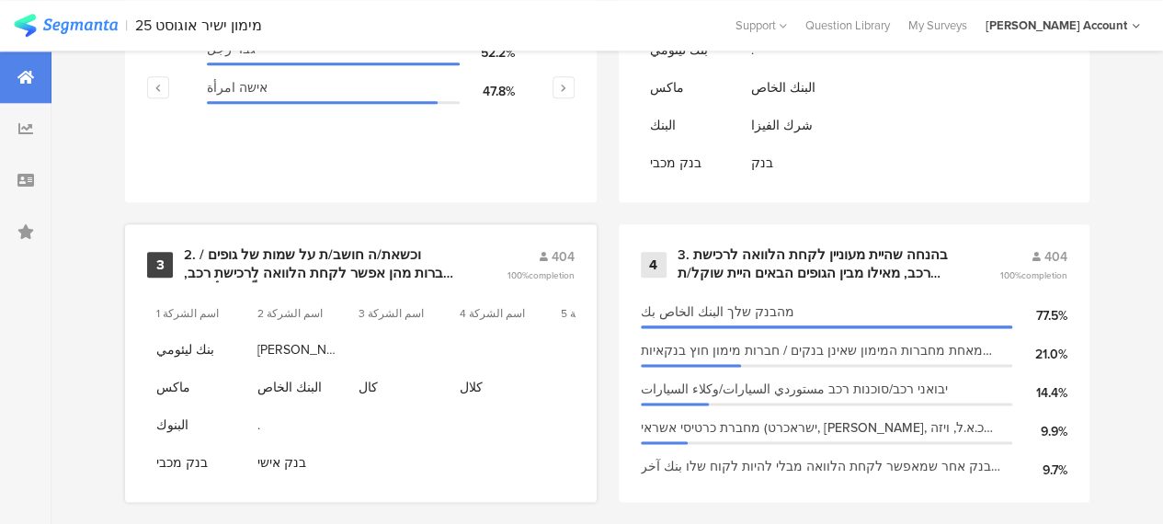
scroll to position [1104, 0]
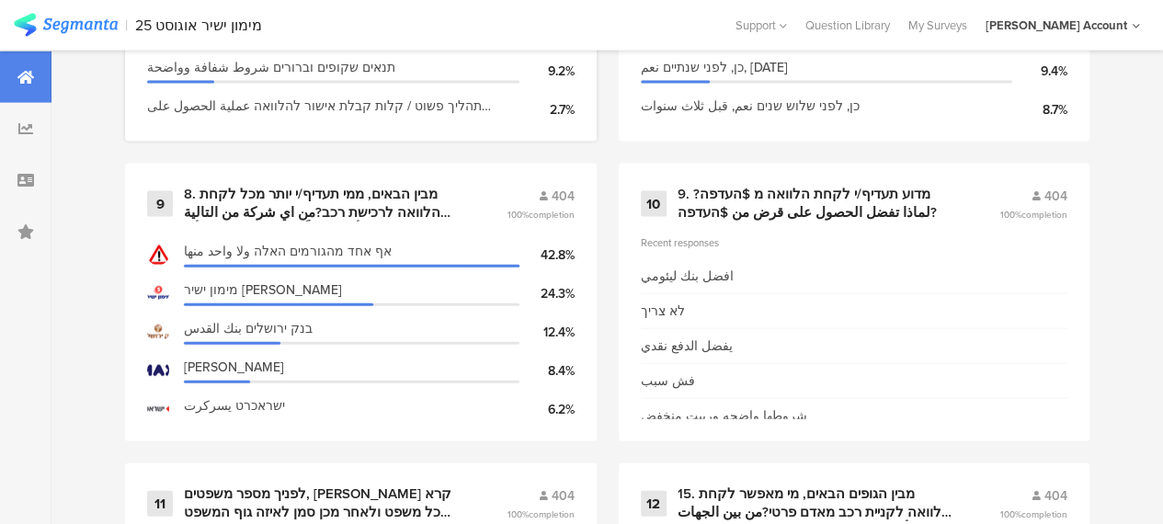
scroll to position [2023, 0]
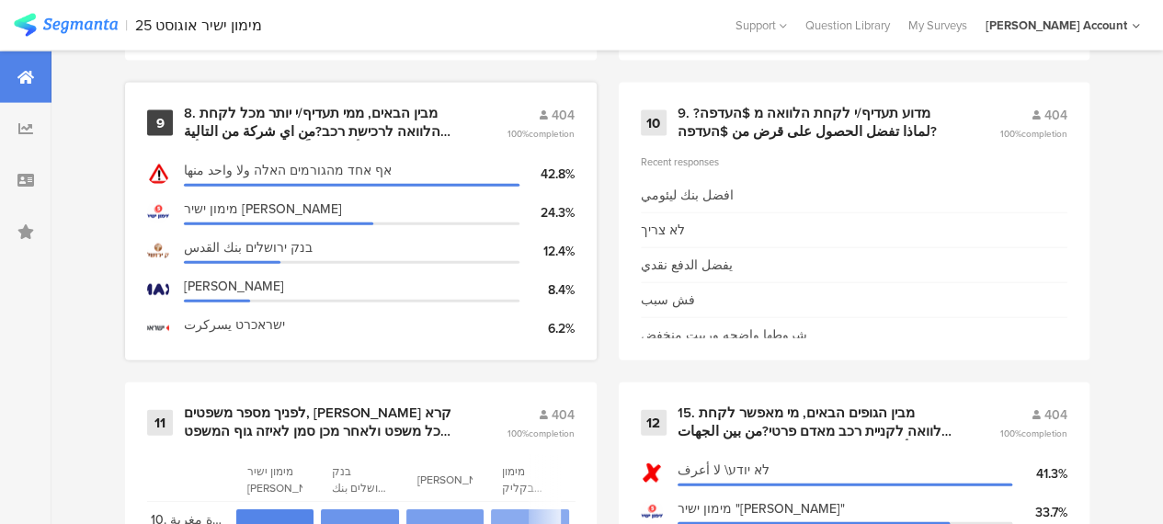
click at [348, 126] on div "8. מבין הבאים, ממי תעדיף/י יותר מכל לקחת הלוואה לרכישת רכב?من اي شركة من التالي…" at bounding box center [323, 123] width 279 height 36
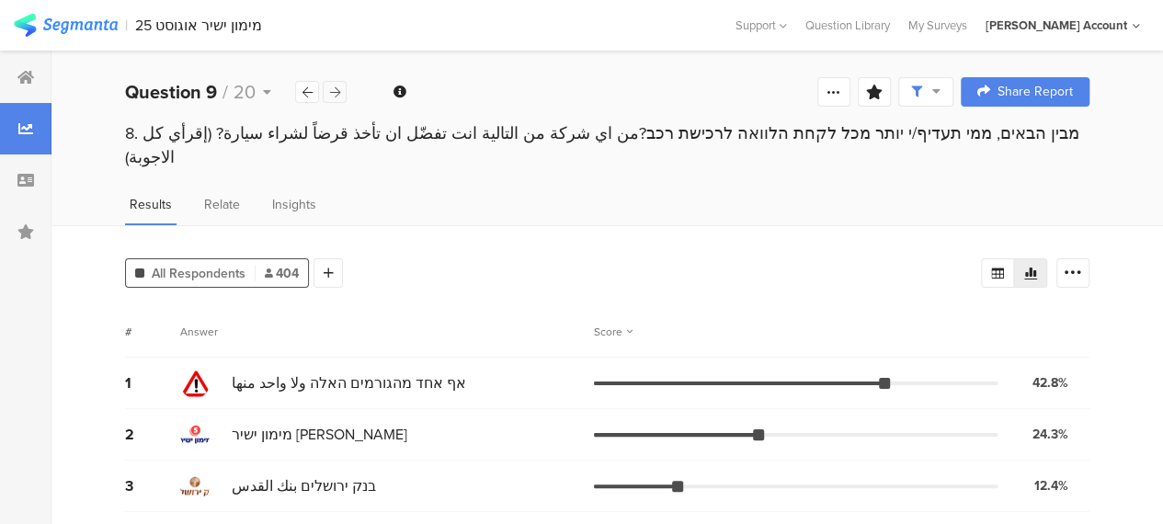
click at [337, 94] on icon at bounding box center [335, 92] width 10 height 12
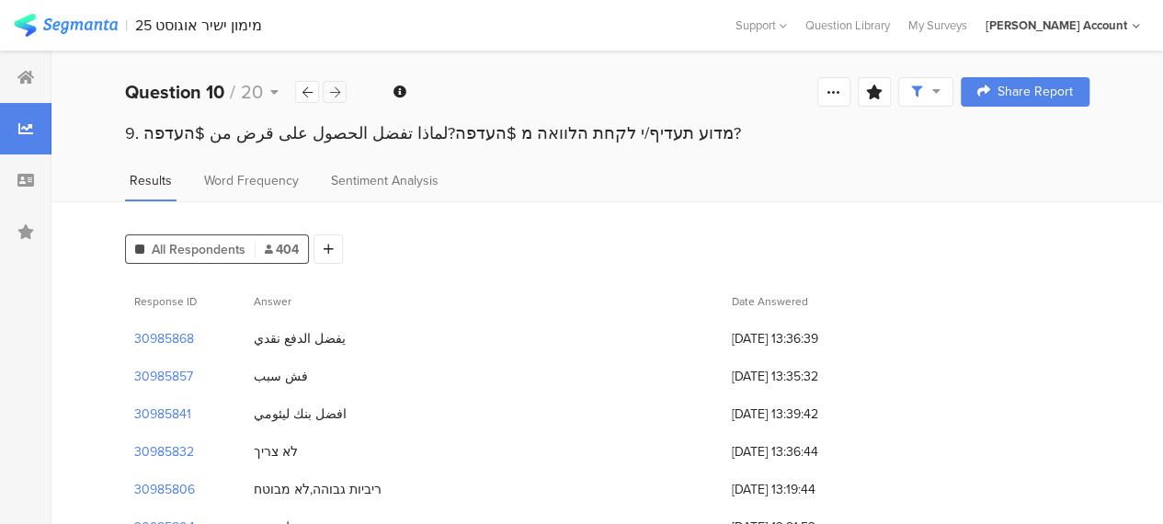
click at [337, 94] on icon at bounding box center [335, 92] width 10 height 12
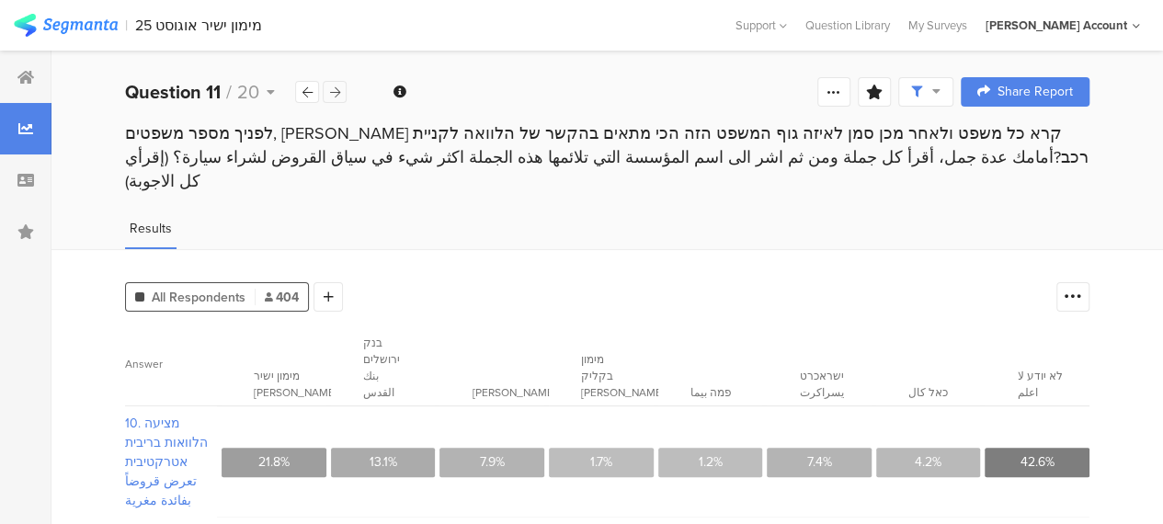
click at [337, 94] on icon at bounding box center [335, 92] width 10 height 12
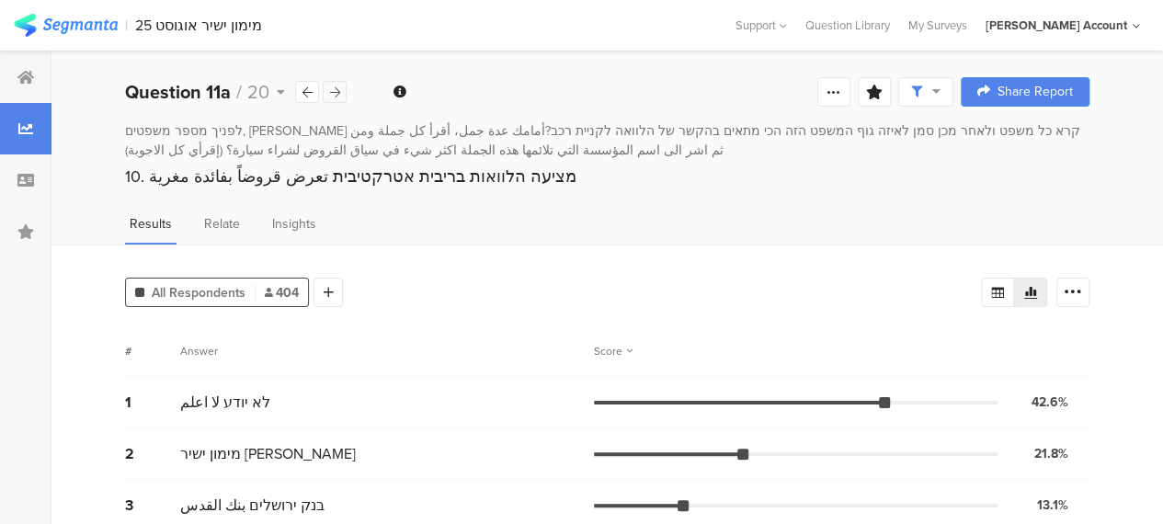
click at [337, 94] on icon at bounding box center [335, 92] width 10 height 12
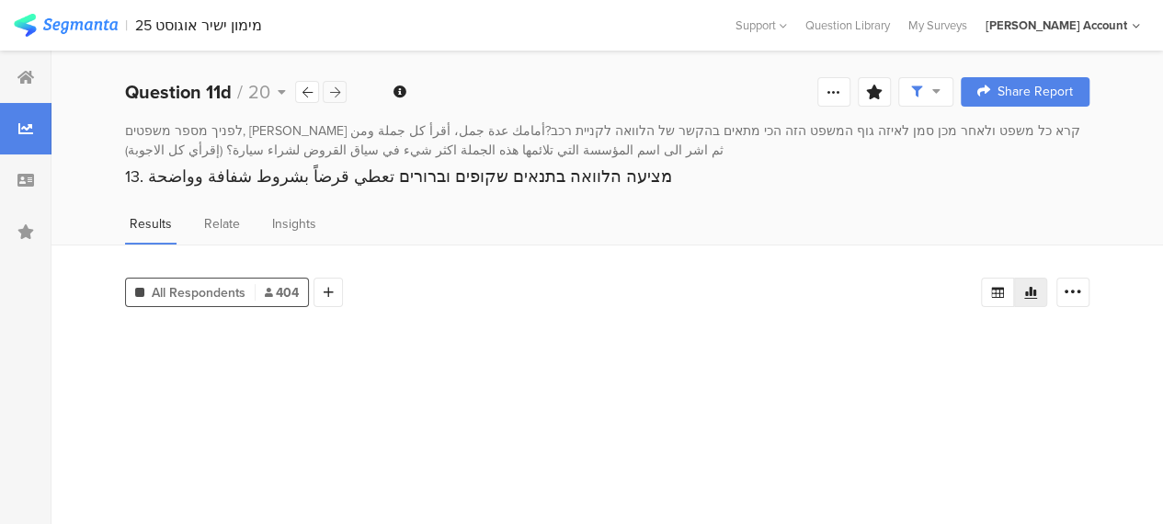
click at [337, 94] on icon at bounding box center [335, 92] width 10 height 12
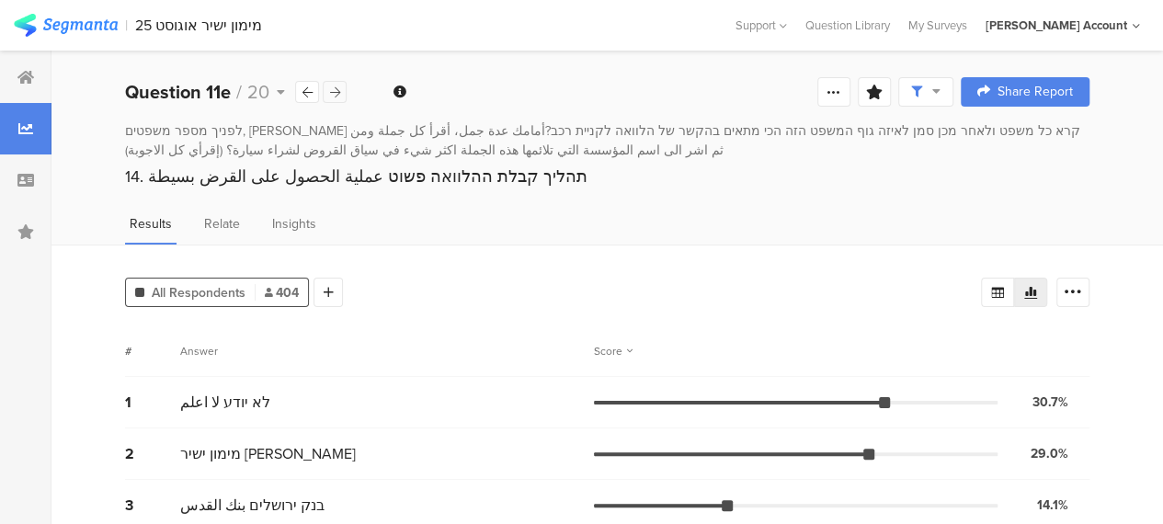
click at [337, 94] on icon at bounding box center [335, 92] width 10 height 12
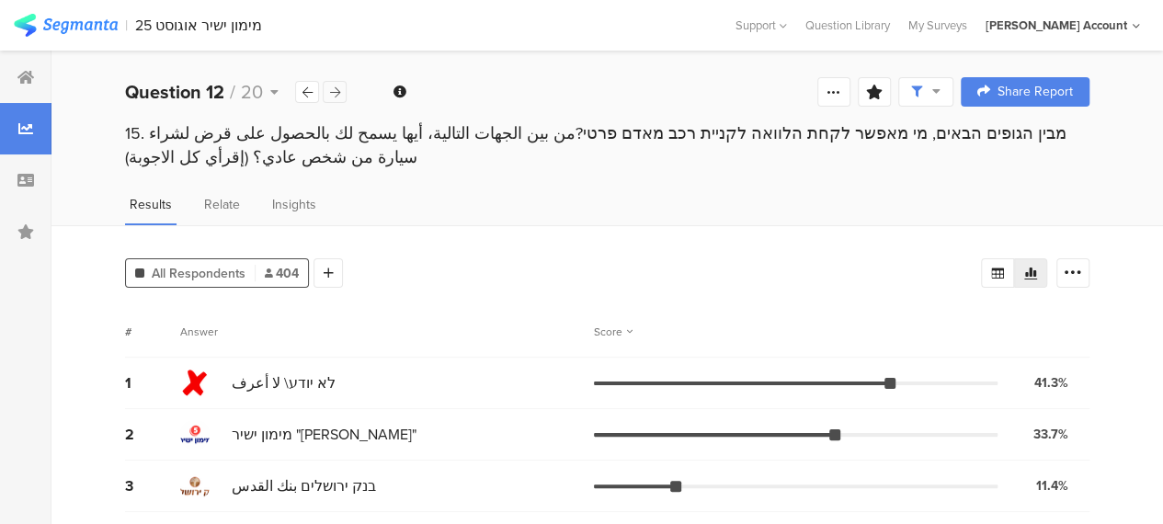
click at [337, 94] on icon at bounding box center [335, 92] width 10 height 12
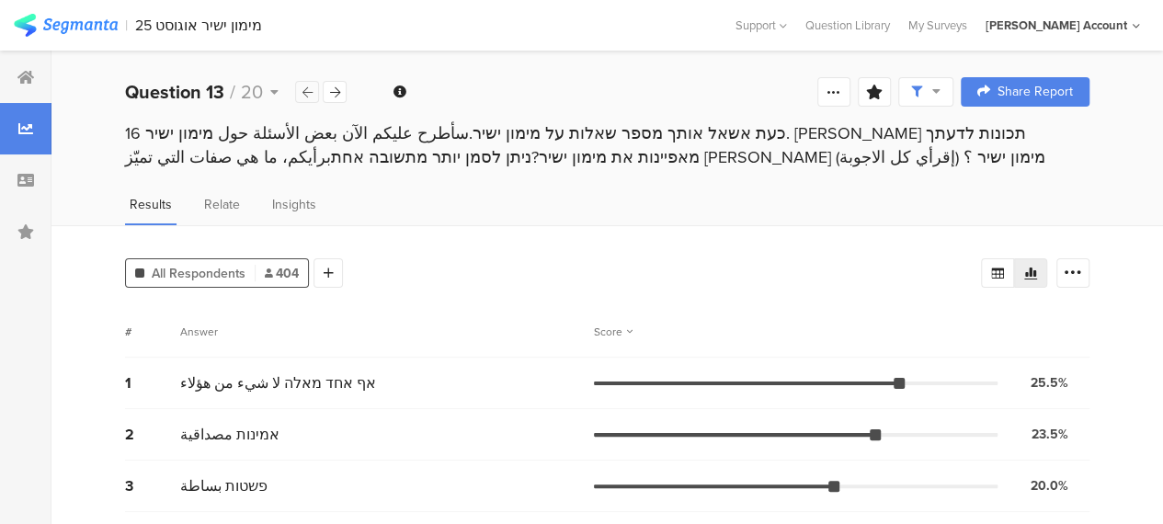
click at [308, 93] on icon at bounding box center [308, 92] width 10 height 12
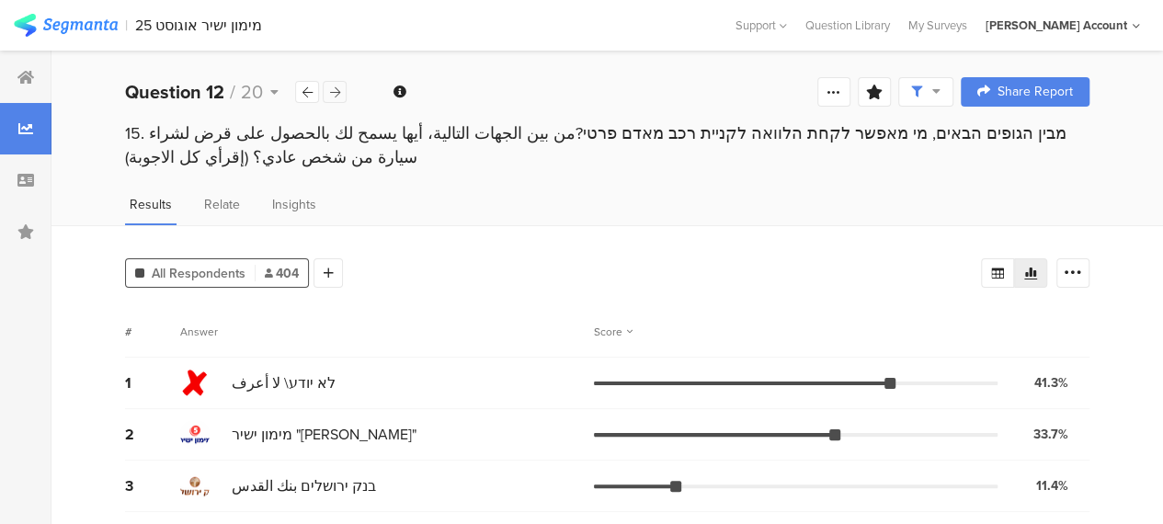
click at [335, 95] on icon at bounding box center [335, 92] width 10 height 12
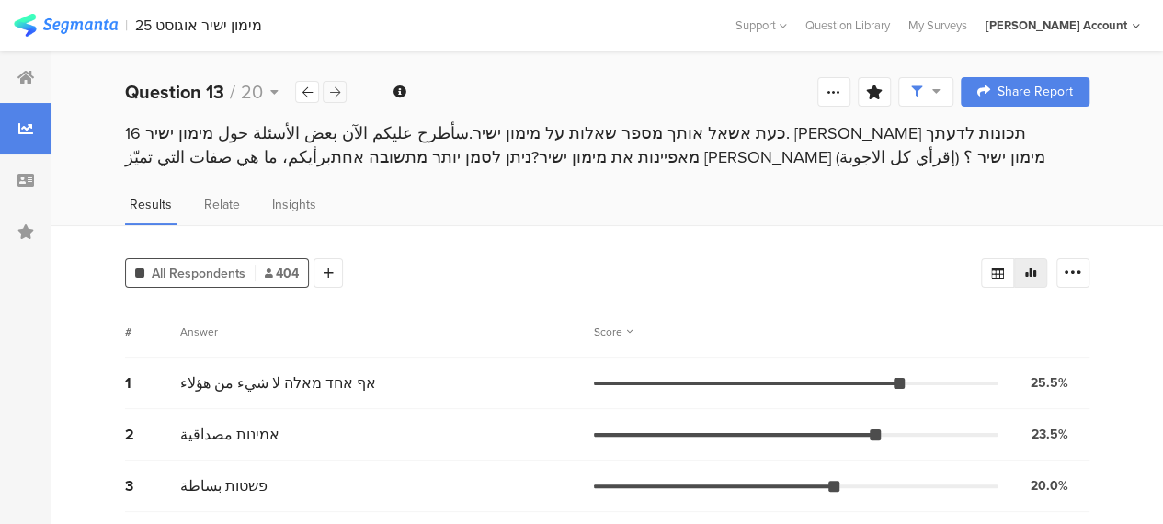
click at [335, 95] on icon at bounding box center [335, 92] width 10 height 12
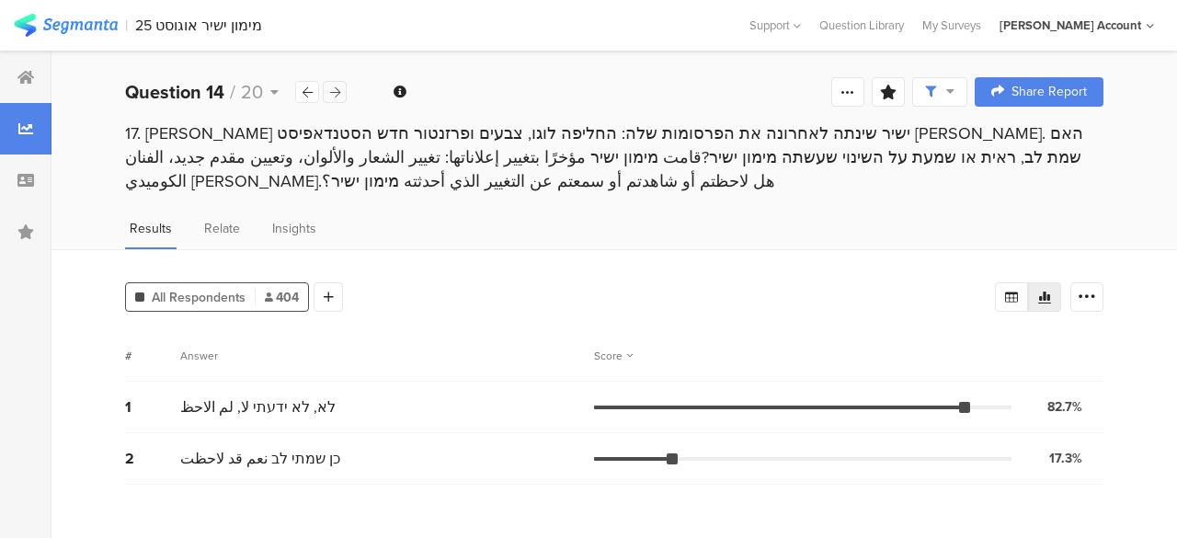
click at [333, 93] on icon at bounding box center [335, 92] width 10 height 12
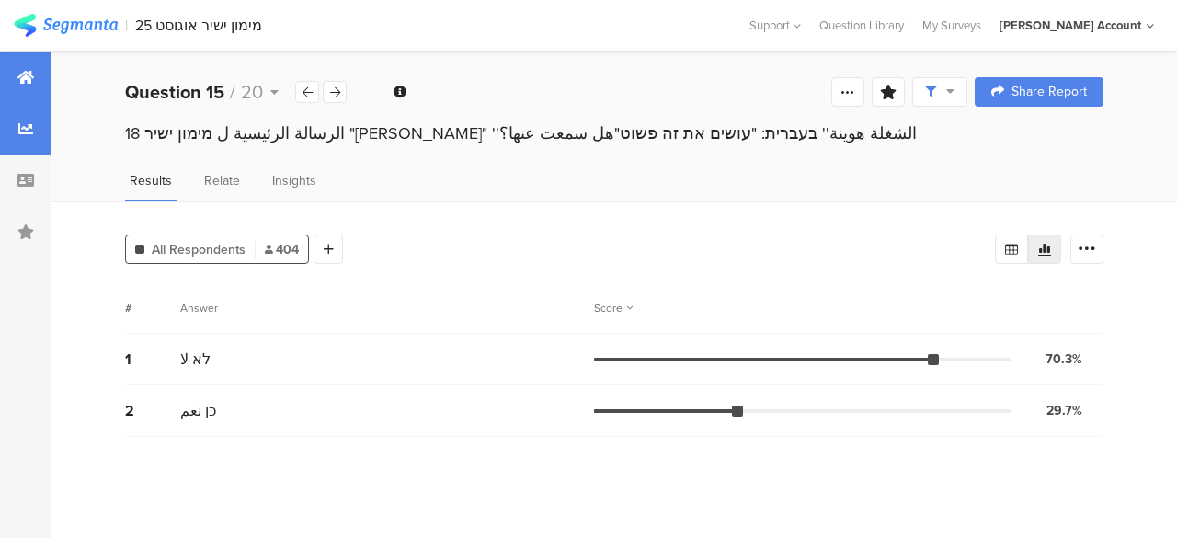
click at [24, 76] on icon at bounding box center [25, 77] width 17 height 15
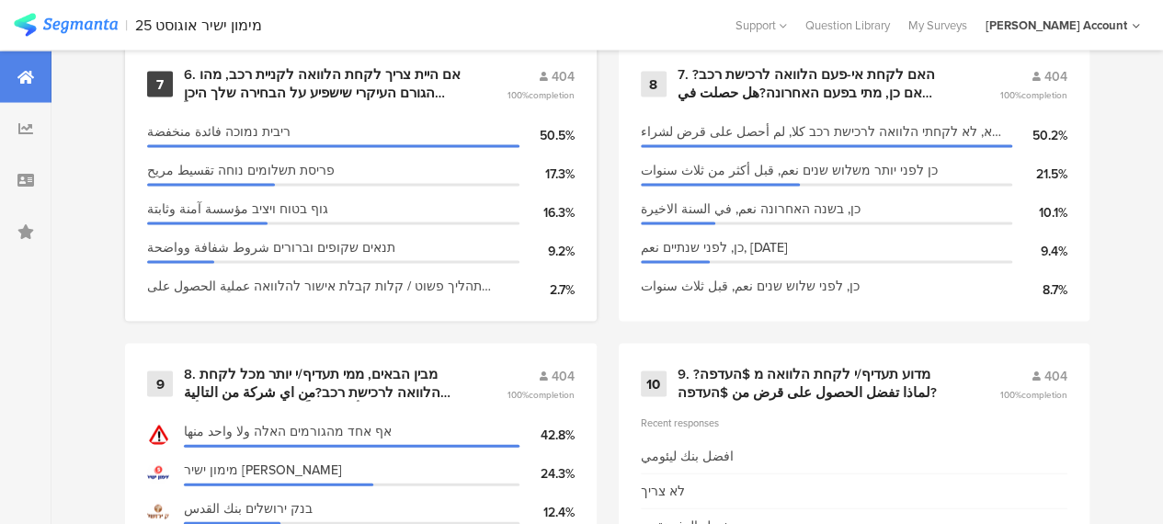
scroll to position [1660, 0]
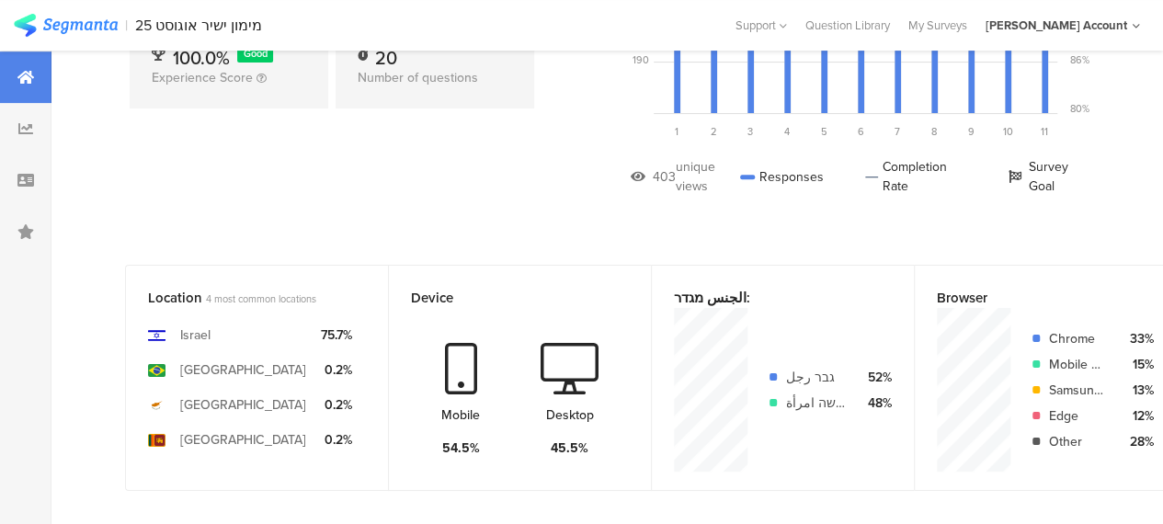
scroll to position [0, 0]
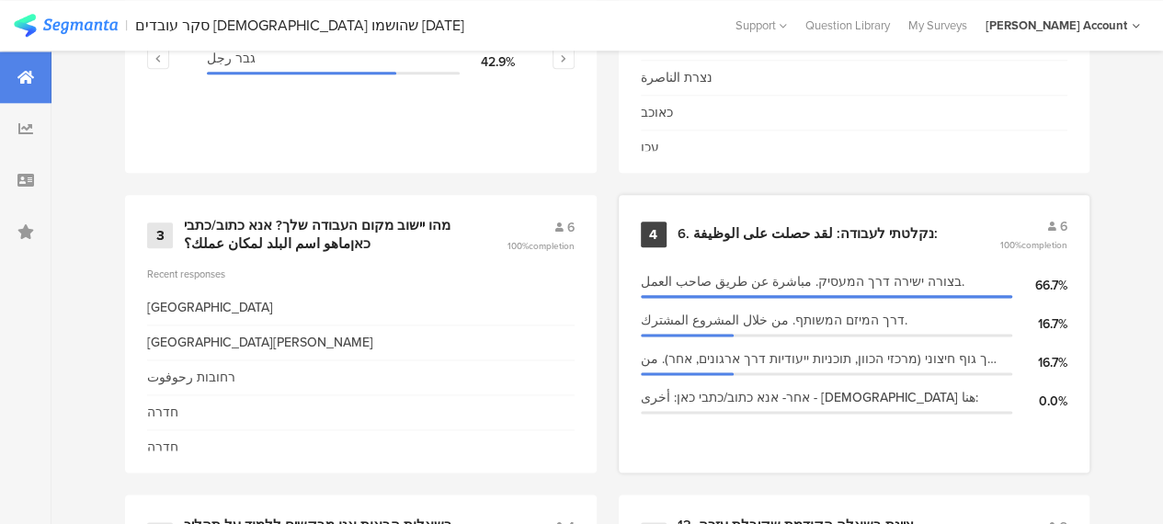
scroll to position [828, 0]
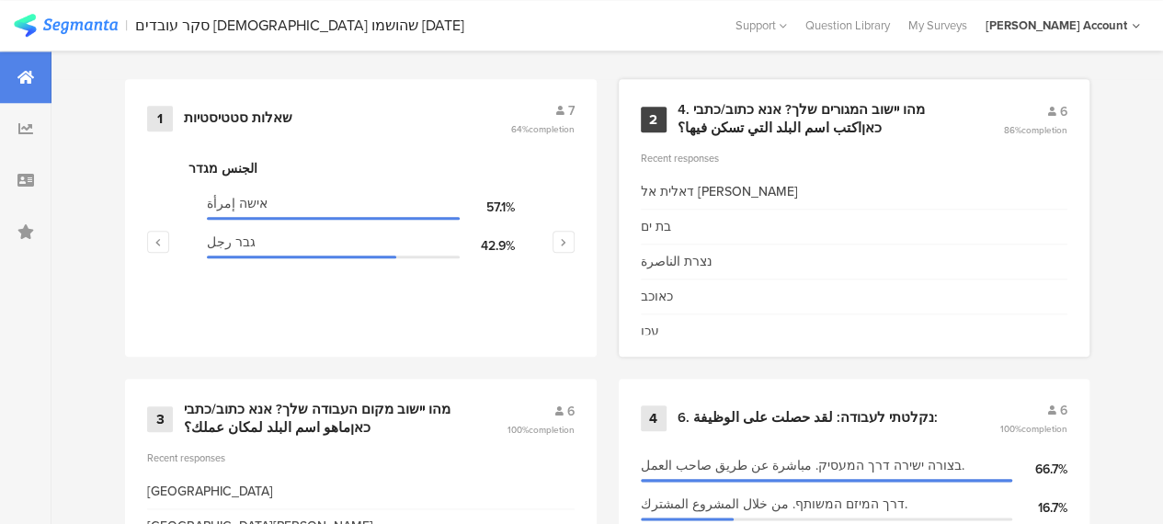
click at [774, 112] on div "4. מהו יישוב המגורים שלך? אנא כתוב/כתבי כאןاكتب اسم البلد التي تسكن فيها؟" at bounding box center [819, 119] width 282 height 36
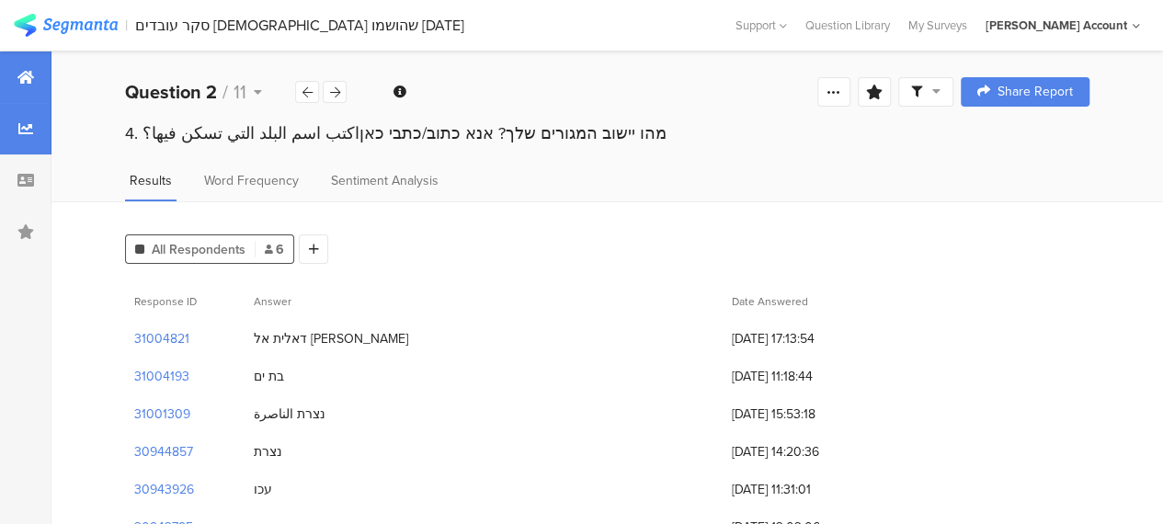
click at [29, 70] on icon at bounding box center [25, 77] width 17 height 15
